Goal: Complete application form

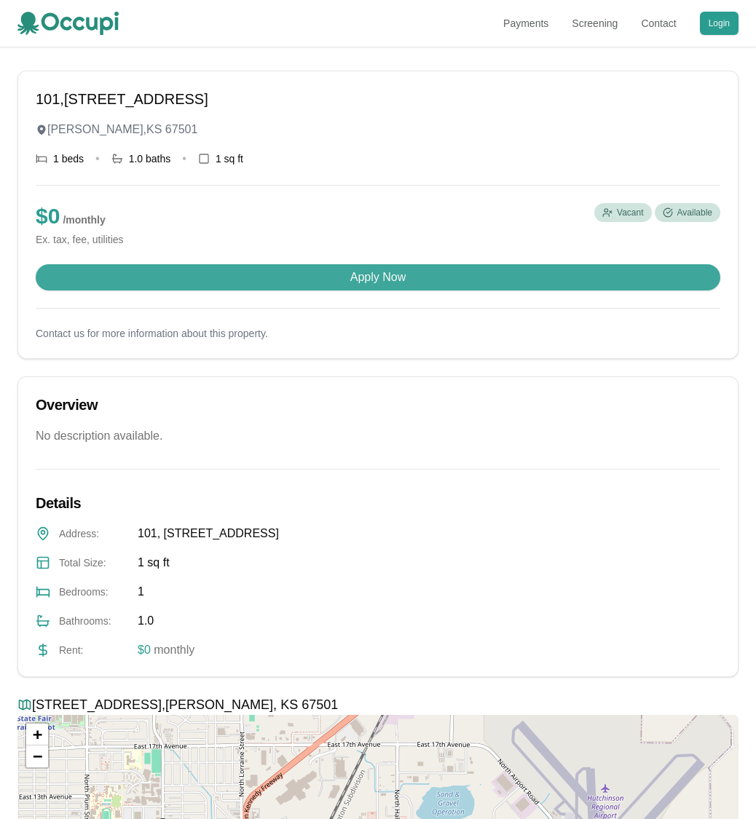
click at [384, 280] on button "Apply Now" at bounding box center [378, 277] width 684 height 26
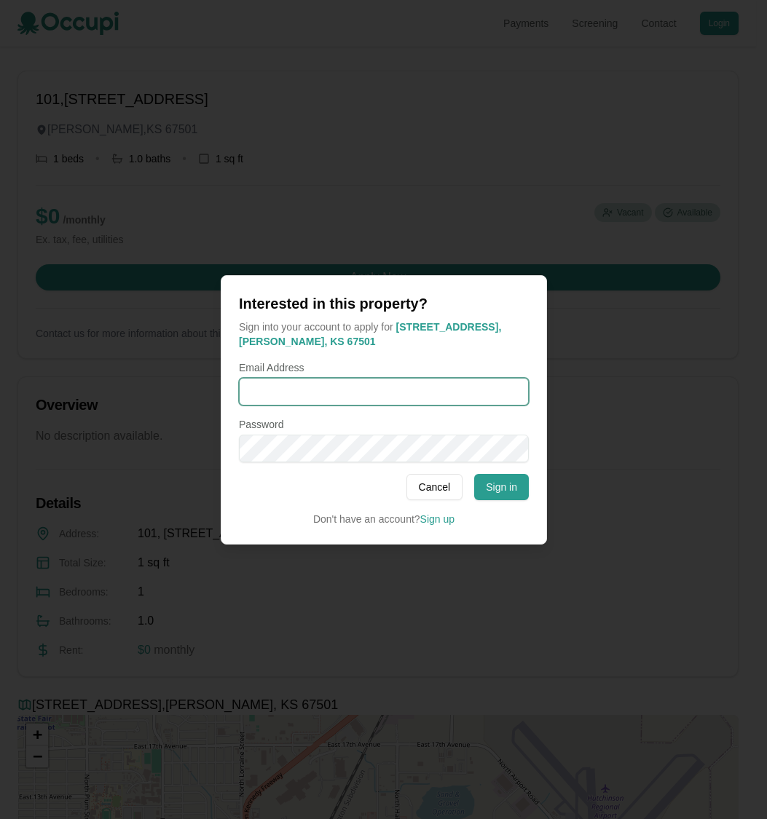
click at [371, 393] on input "Email Address" at bounding box center [384, 392] width 290 height 28
type input "**********"
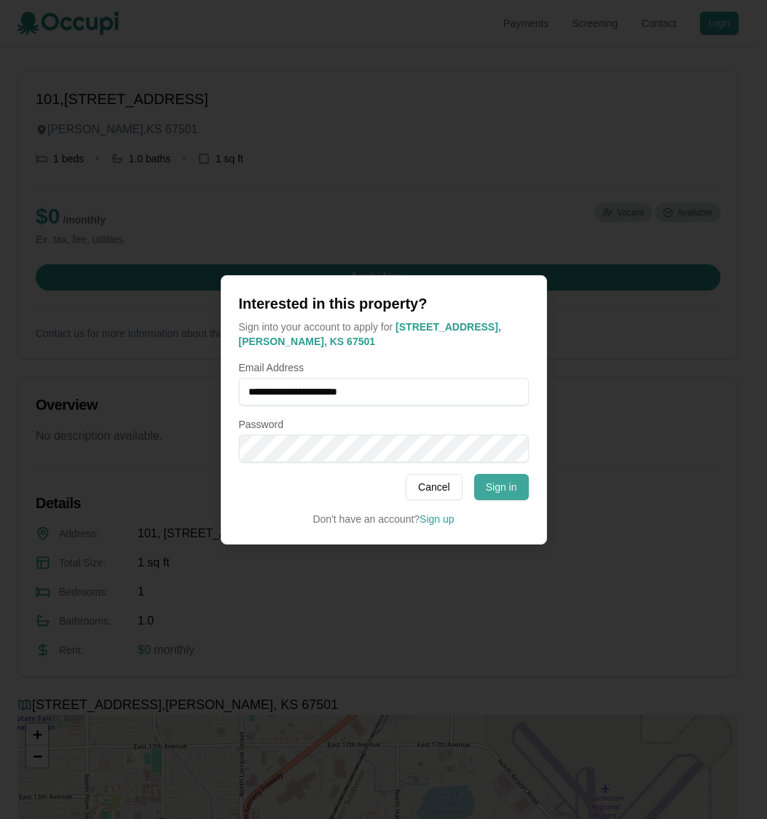
click at [492, 486] on button "Sign in" at bounding box center [501, 487] width 55 height 26
